Goal: Book appointment/travel/reservation

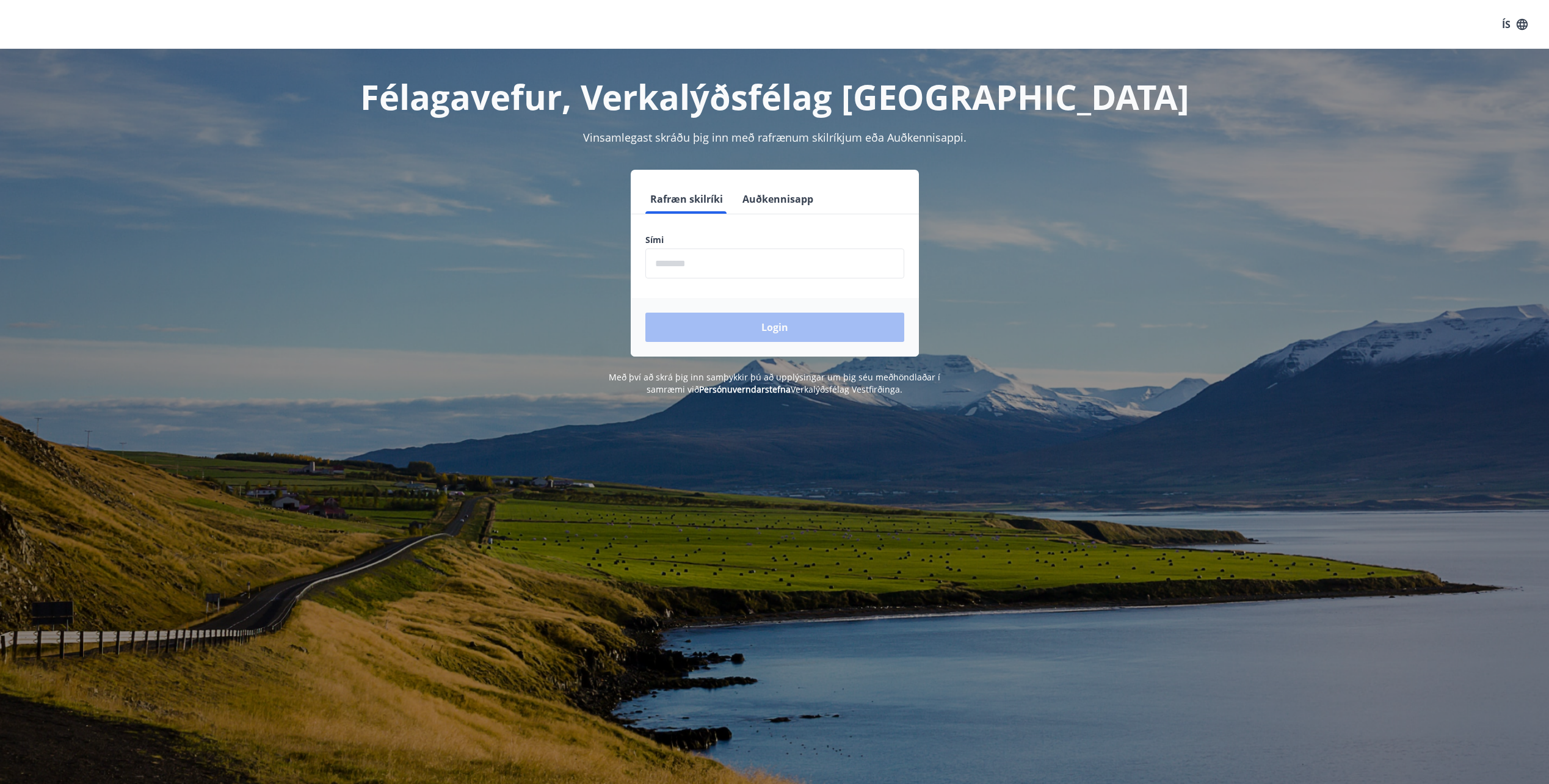
click at [750, 265] on input "phone" at bounding box center [775, 264] width 259 height 30
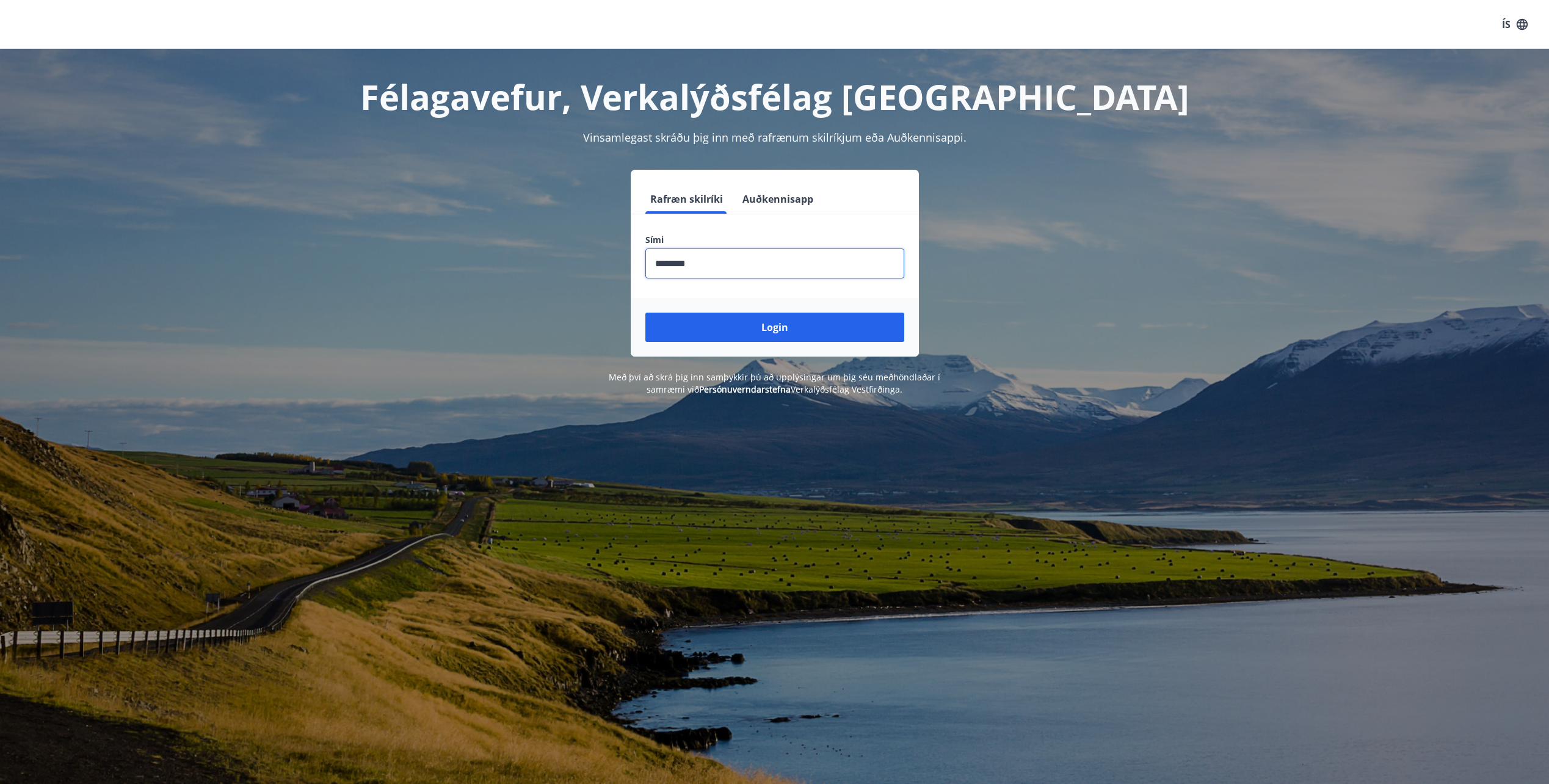
type input "********"
click at [645, 312] on button "Login" at bounding box center [775, 326] width 259 height 29
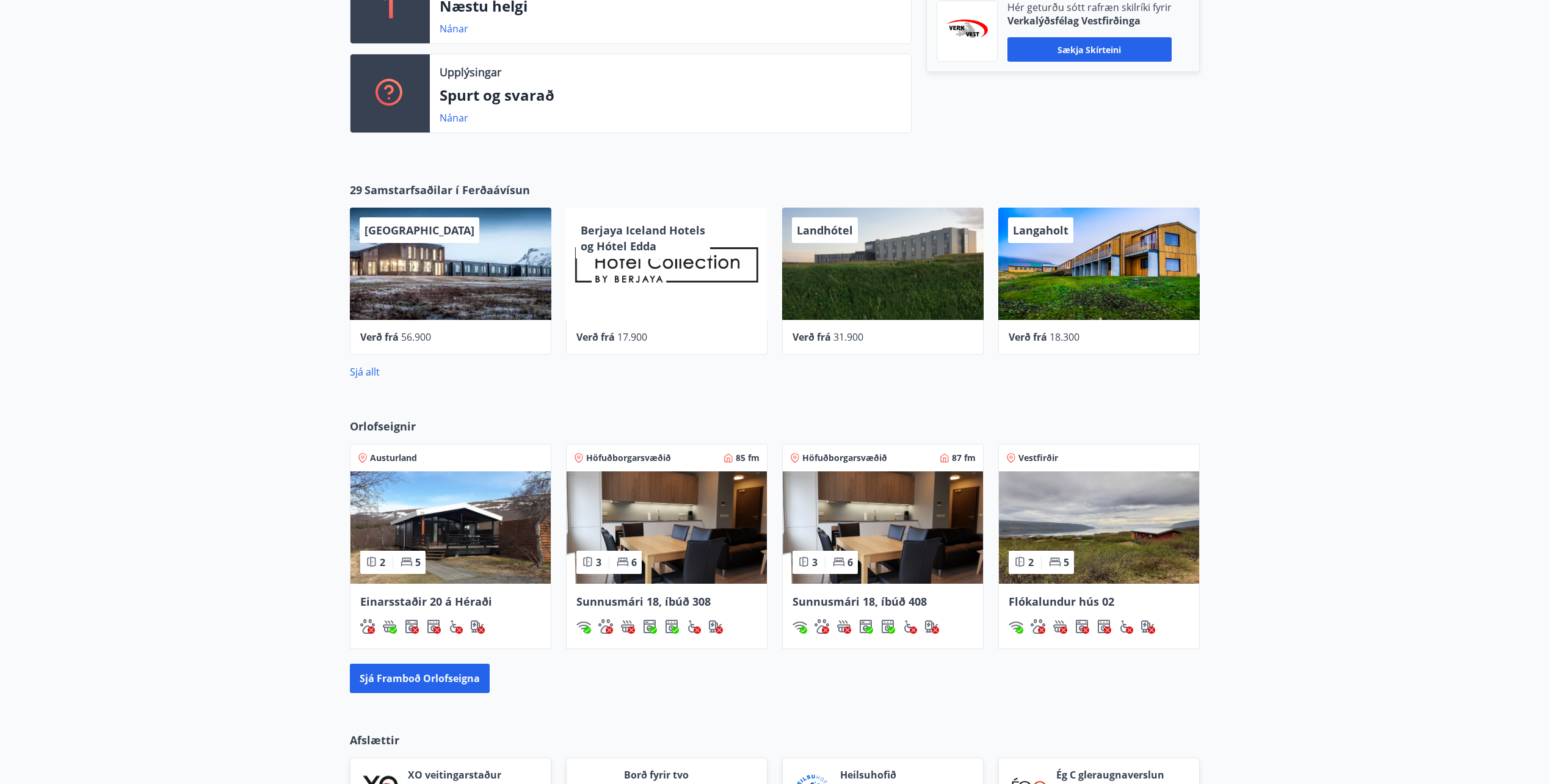
scroll to position [427, 0]
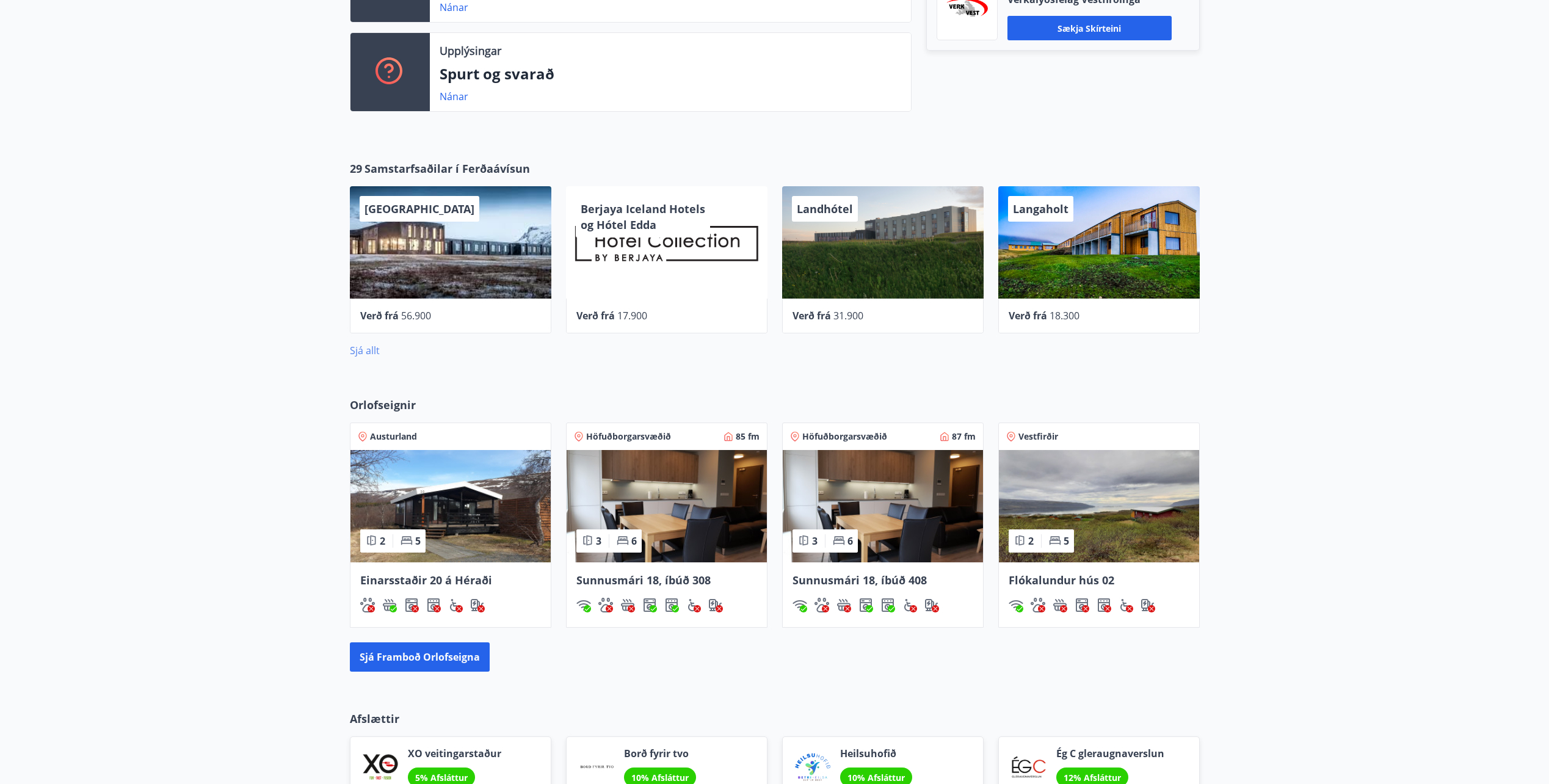
click at [363, 354] on link "Sjá allt" at bounding box center [365, 351] width 30 height 13
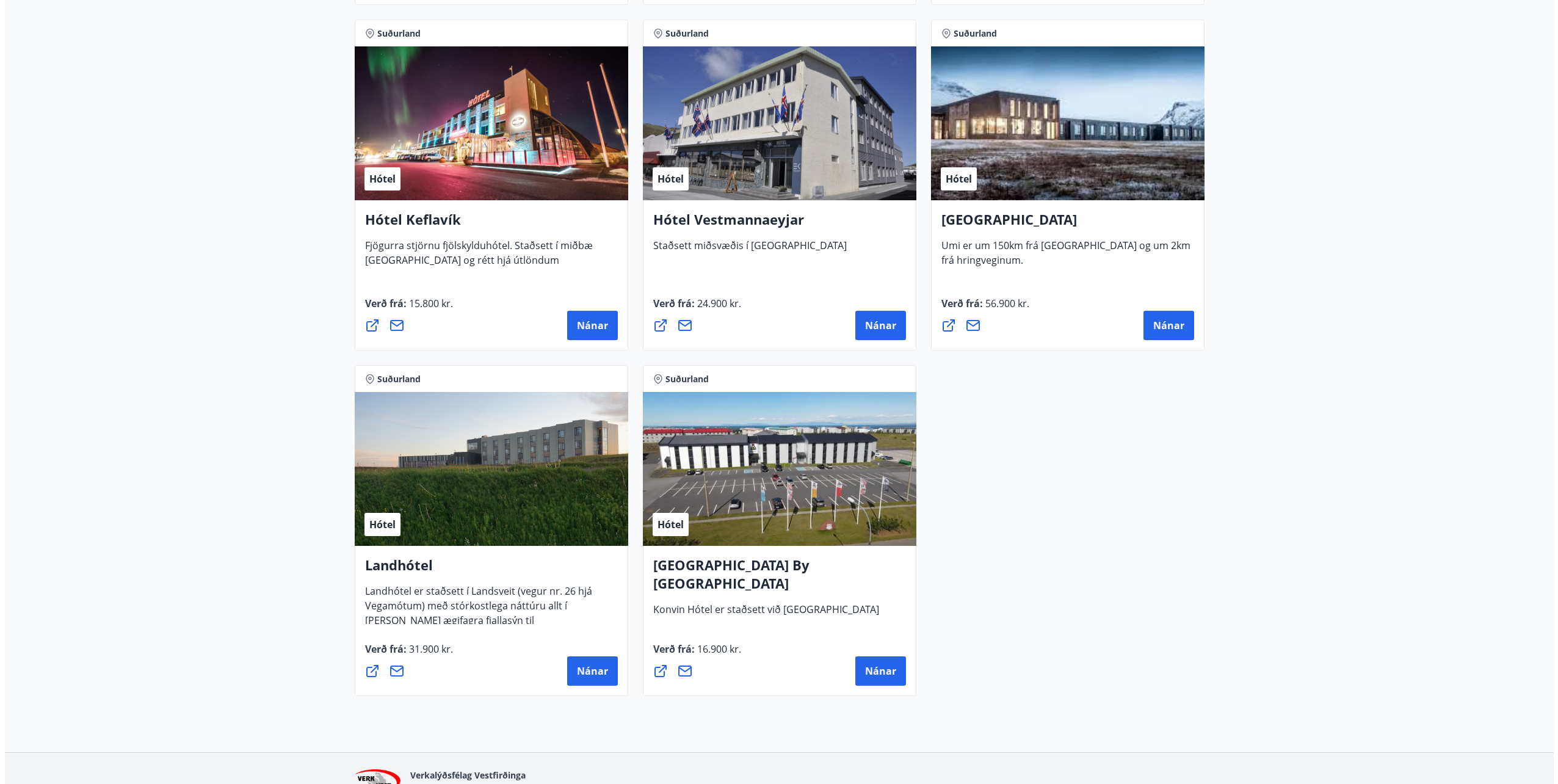
scroll to position [2991, 0]
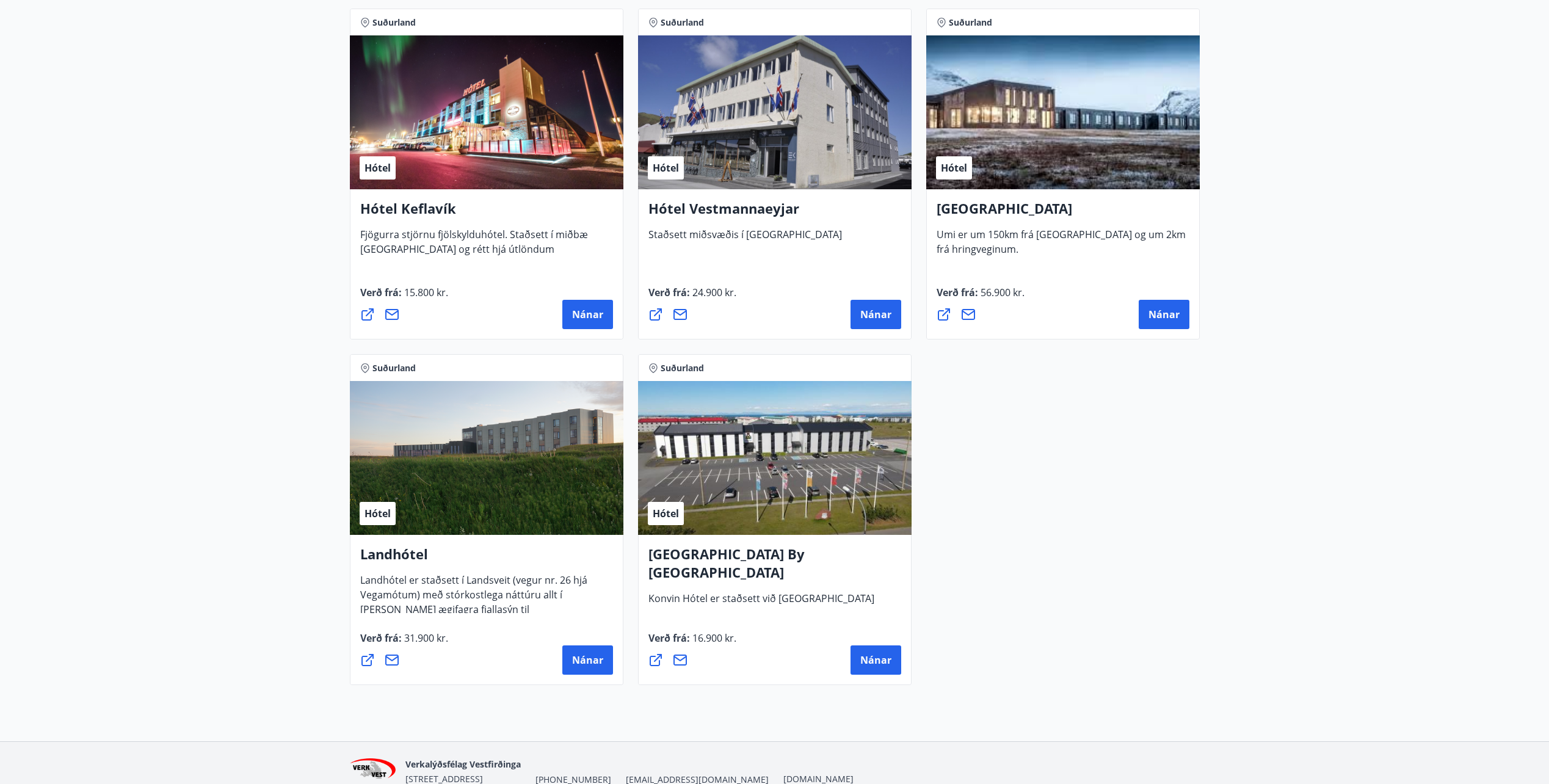
click at [709, 550] on h4 "[GEOGRAPHIC_DATA] By [GEOGRAPHIC_DATA]" at bounding box center [774, 568] width 253 height 47
click at [868, 660] on span "Nánar" at bounding box center [875, 660] width 31 height 13
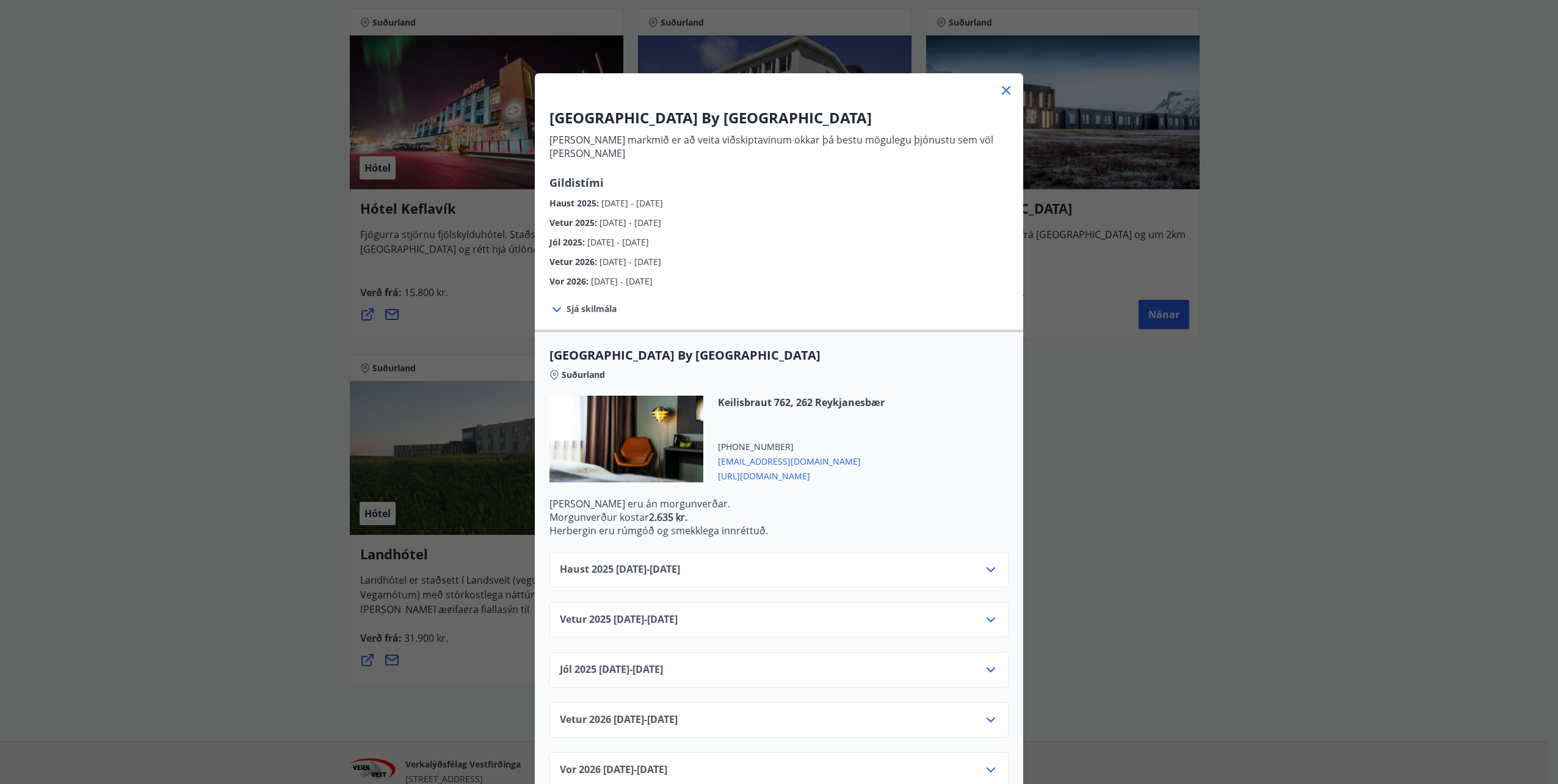
click at [588, 276] on span "Vor 2026 :" at bounding box center [570, 281] width 42 height 12
click at [621, 255] on span "[DATE] - [DATE]" at bounding box center [630, 261] width 62 height 12
drag, startPoint x: 621, startPoint y: 250, endPoint x: 608, endPoint y: 249, distance: 13.0
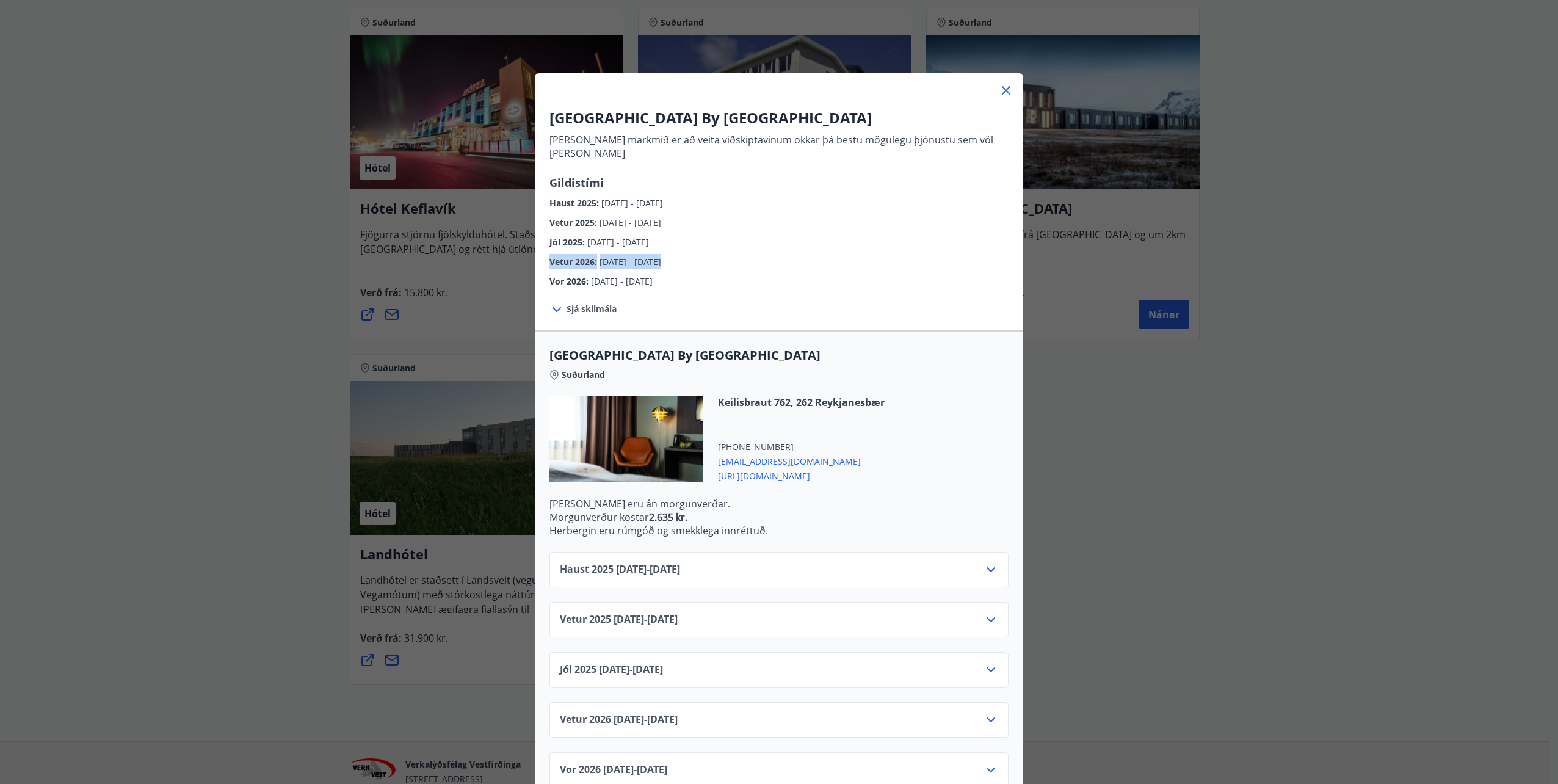
click at [608, 255] on span "[DATE] - [DATE]" at bounding box center [630, 261] width 62 height 12
click at [607, 276] on span "[DATE] - [DATE]" at bounding box center [622, 281] width 62 height 12
click at [602, 276] on span "[DATE] - [DATE]" at bounding box center [622, 281] width 62 height 12
drag, startPoint x: 604, startPoint y: 137, endPoint x: 883, endPoint y: 142, distance: 279.0
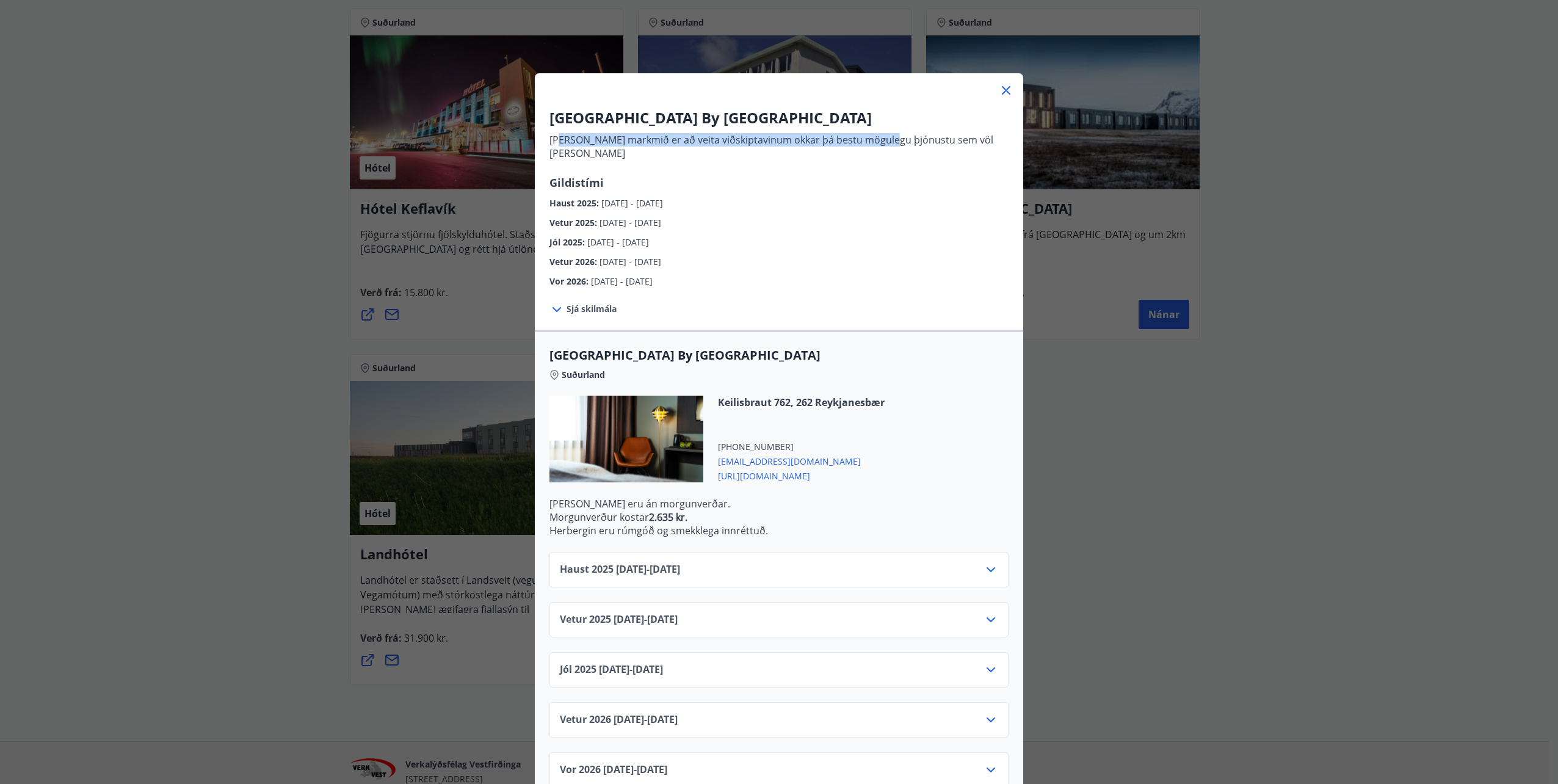
click at [883, 142] on p "[PERSON_NAME] markmið er að veita viðskiptavinum okkar þá bestu mögulegu þjónus…" at bounding box center [779, 146] width 459 height 27
drag, startPoint x: 883, startPoint y: 142, endPoint x: 642, endPoint y: 213, distance: 251.2
click at [642, 217] on span "[DATE] - [DATE]" at bounding box center [630, 223] width 62 height 12
drag, startPoint x: 607, startPoint y: 185, endPoint x: 699, endPoint y: 199, distance: 93.1
click at [699, 199] on div "[GEOGRAPHIC_DATA] By [GEOGRAPHIC_DATA] [PERSON_NAME] markmið er að veita viðski…" at bounding box center [778, 198] width 488 height 180
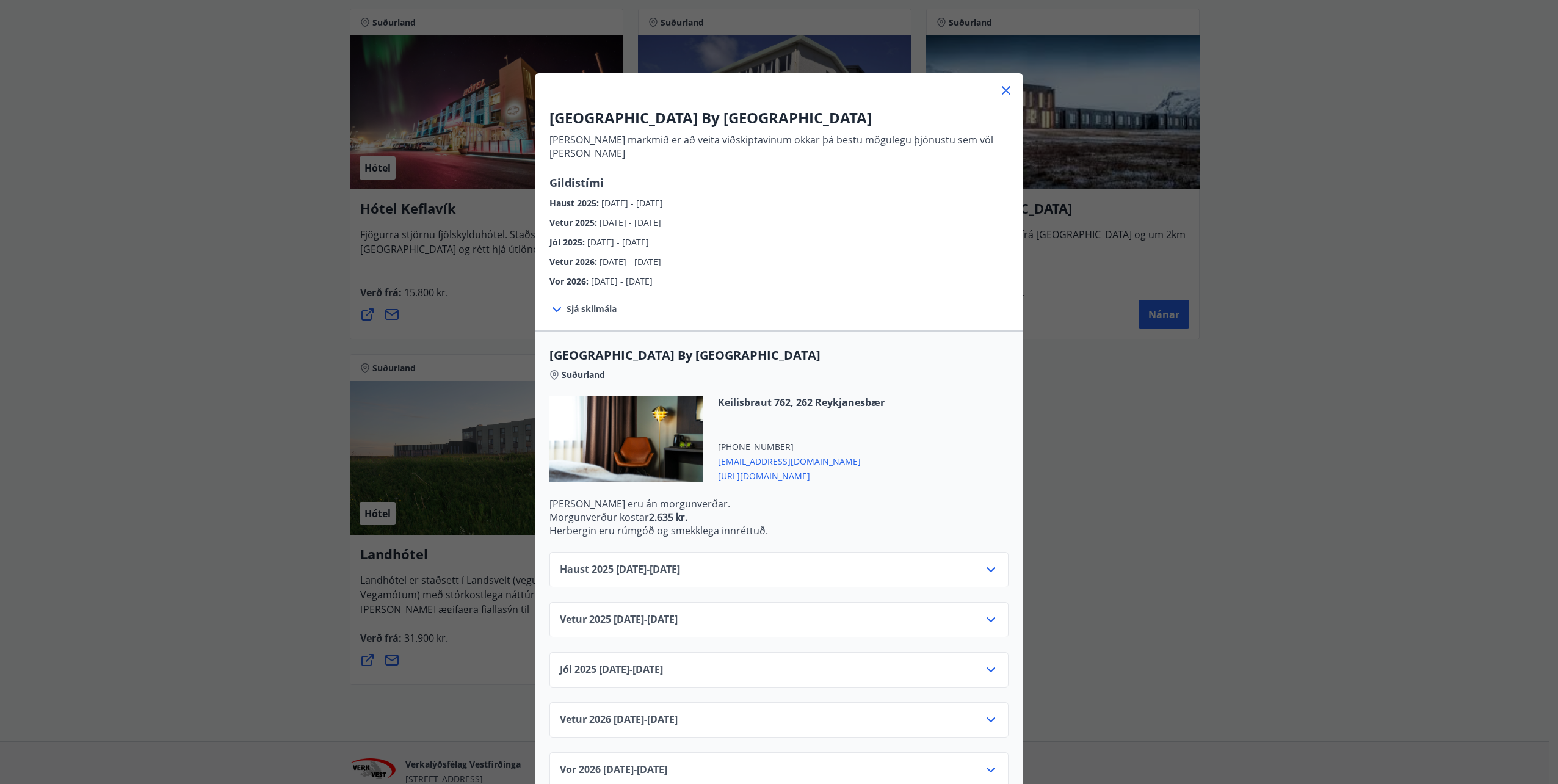
click at [628, 217] on span "[DATE] - [DATE]" at bounding box center [630, 223] width 62 height 12
click at [661, 217] on span "[DATE] - [DATE]" at bounding box center [630, 223] width 62 height 12
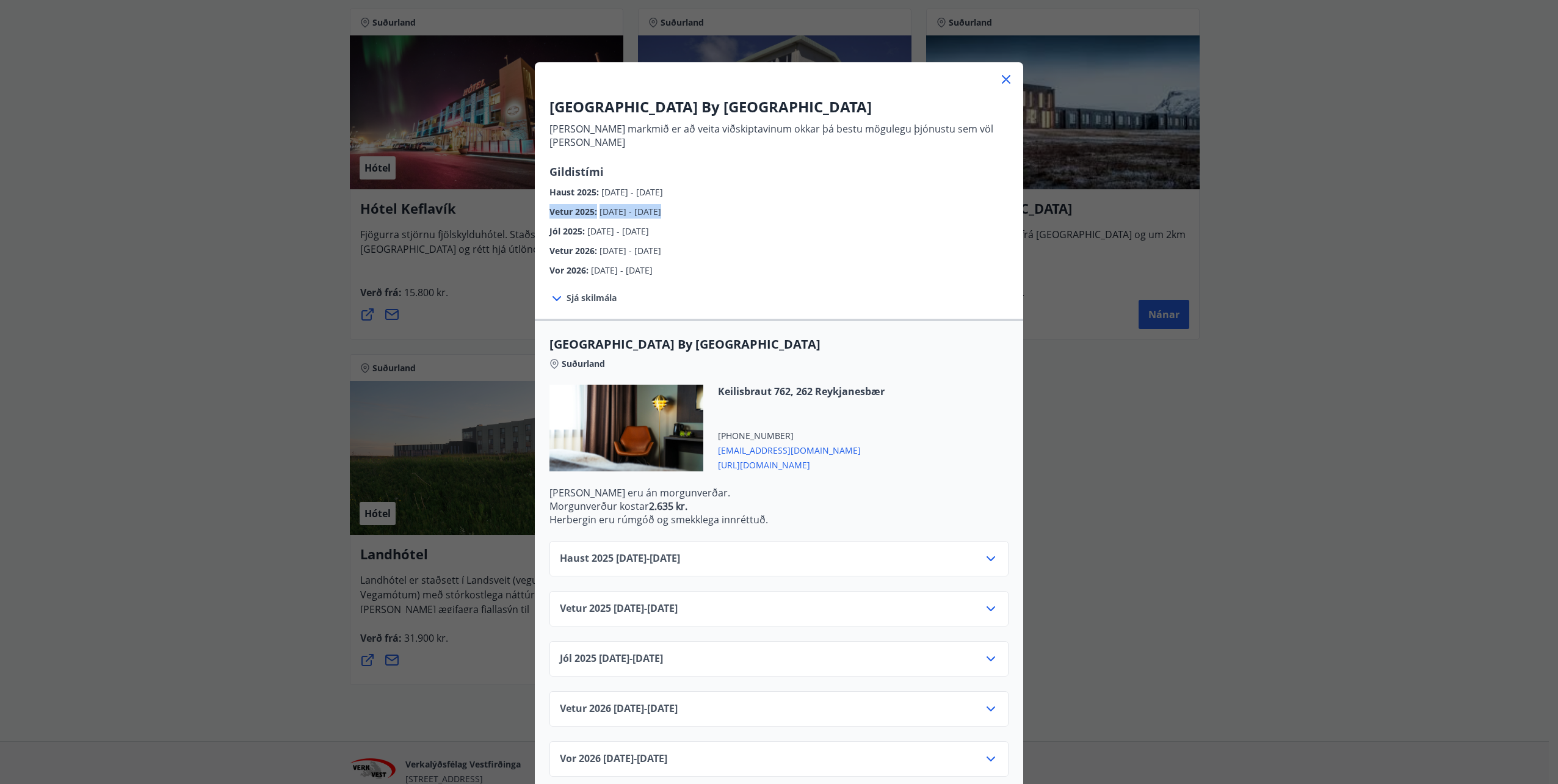
scroll to position [14, 0]
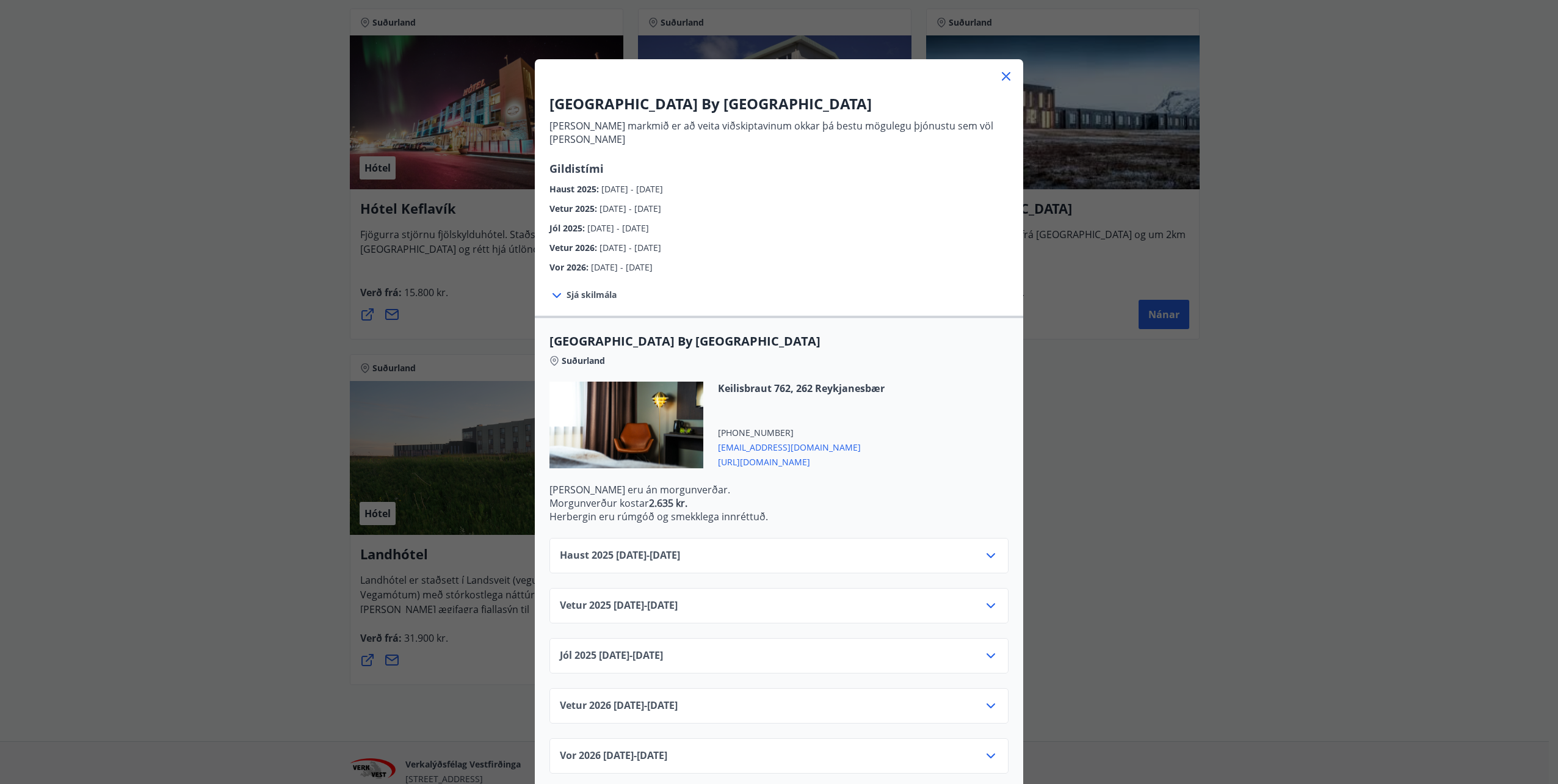
click at [641, 701] on div "Vetur [PHONE_NUMBER][DATE] - [DATE]" at bounding box center [778, 710] width 438 height 24
click at [662, 698] on span "Vetur [PHONE_NUMBER][DATE] - [DATE]" at bounding box center [618, 706] width 118 height 15
click at [989, 698] on icon at bounding box center [991, 706] width 15 height 15
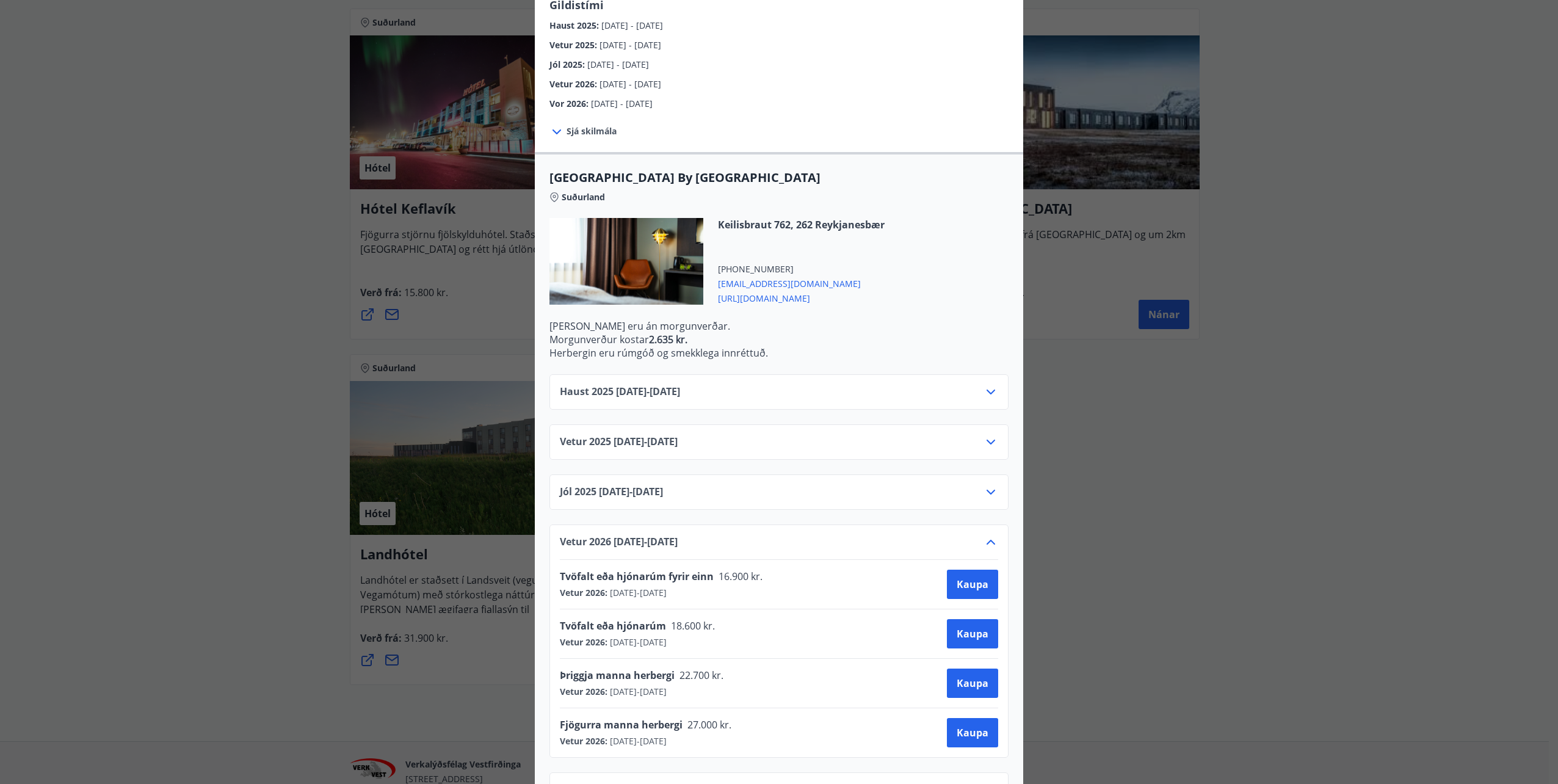
scroll to position [151, 0]
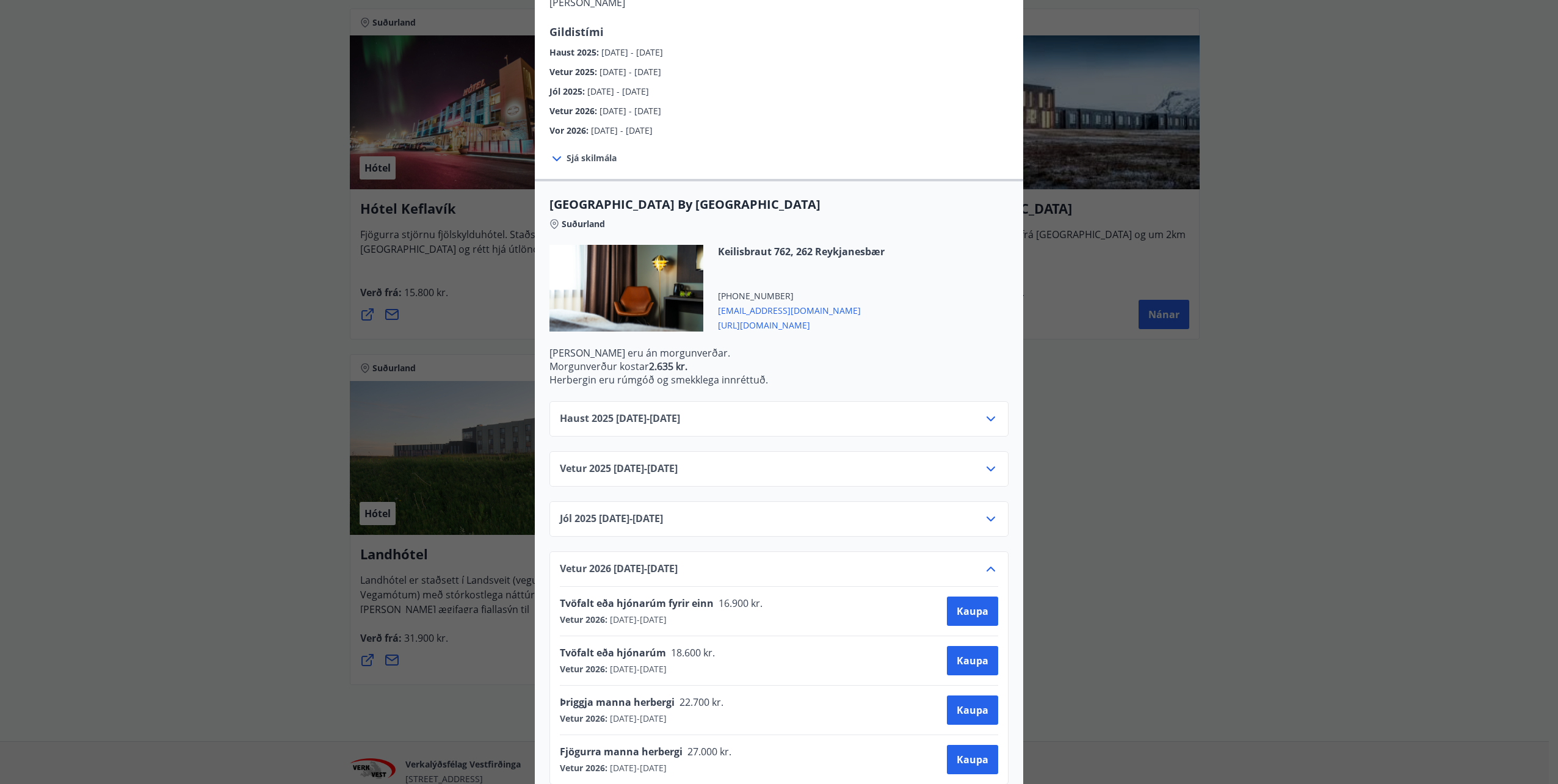
click at [985, 562] on icon at bounding box center [991, 569] width 15 height 15
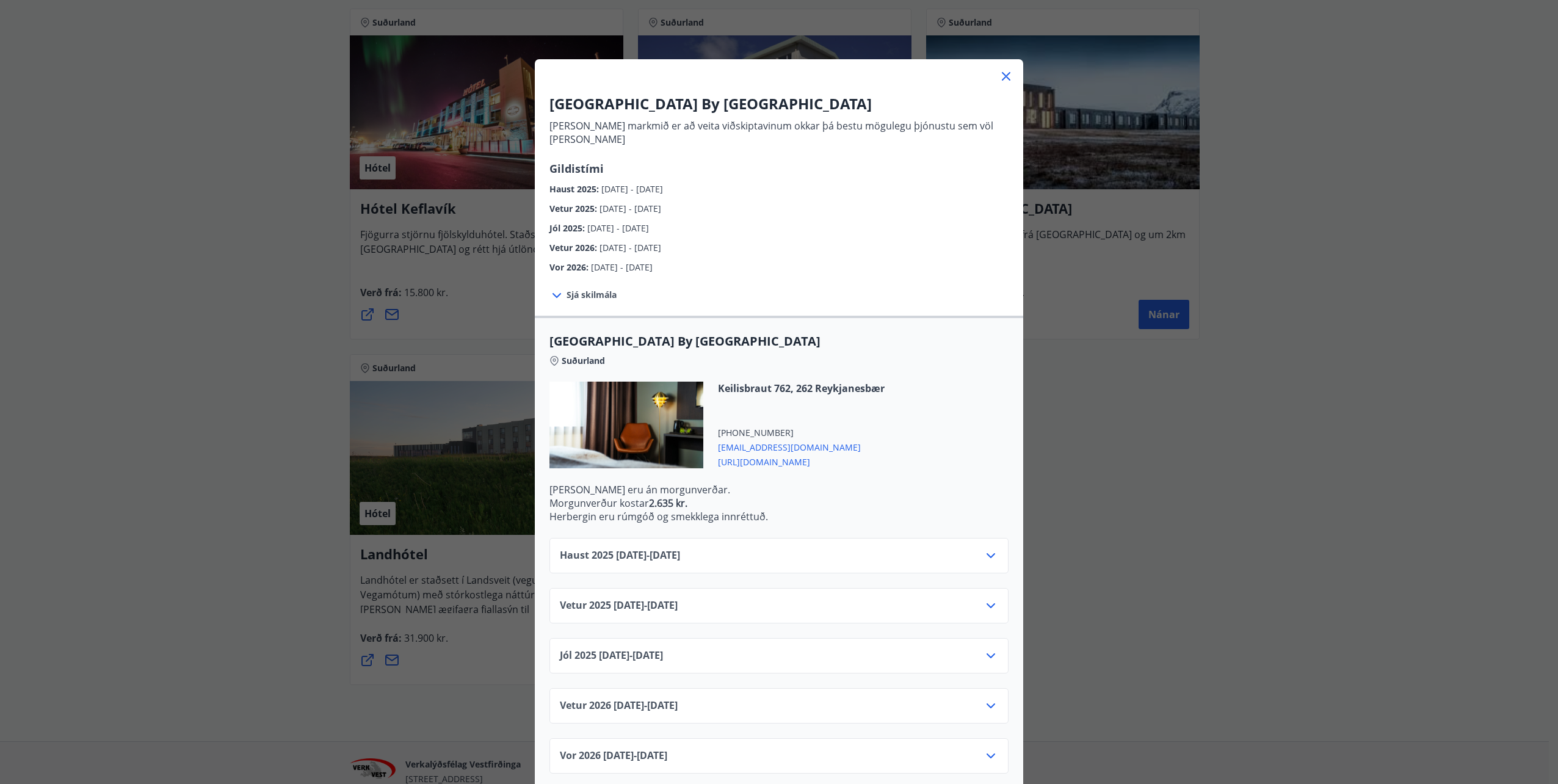
click at [988, 598] on icon at bounding box center [991, 605] width 15 height 15
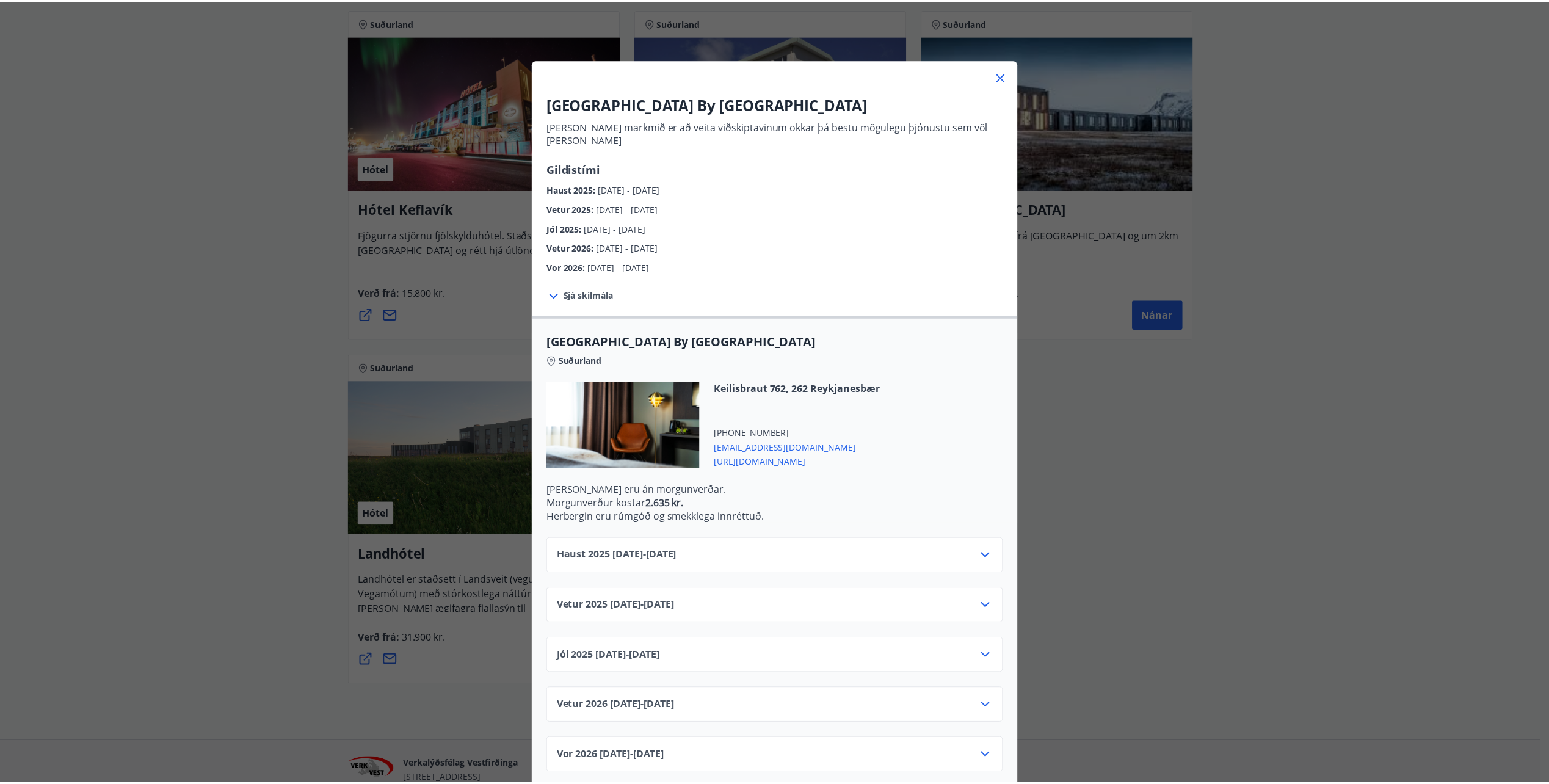
scroll to position [151, 0]
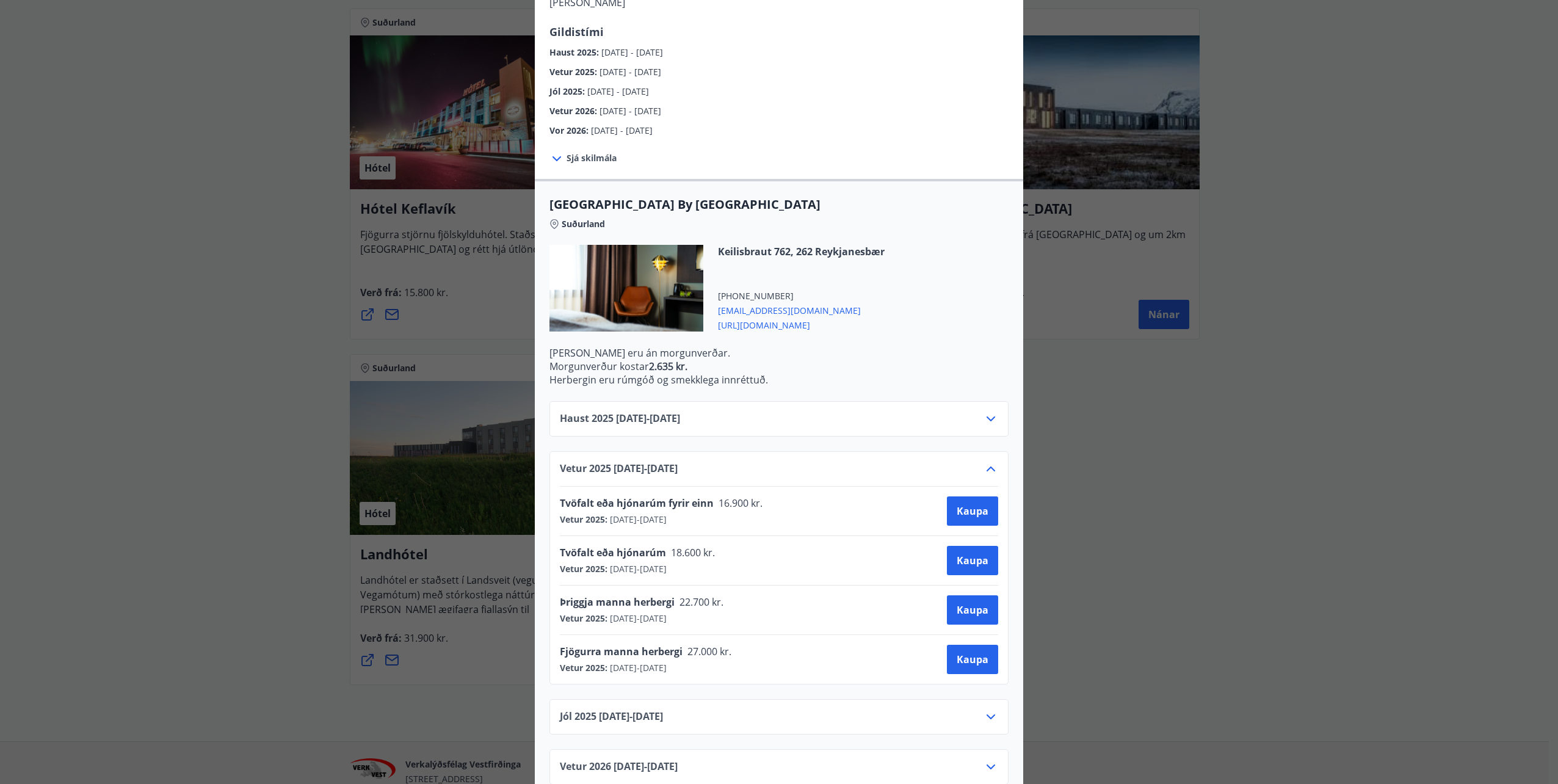
click at [255, 420] on div "[GEOGRAPHIC_DATA] By [GEOGRAPHIC_DATA] [PERSON_NAME] markmið er að veita viðski…" at bounding box center [779, 240] width 1558 height 784
